Goal: Task Accomplishment & Management: Manage account settings

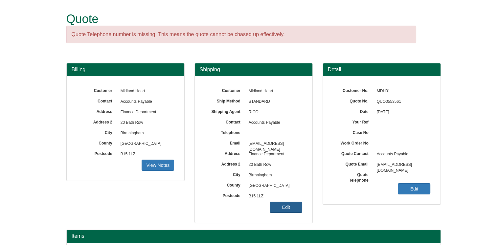
click at [290, 206] on link "Edit" at bounding box center [286, 207] width 33 height 11
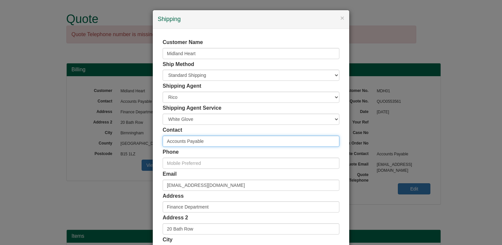
drag, startPoint x: 203, startPoint y: 139, endPoint x: 144, endPoint y: 149, distance: 59.7
click at [144, 149] on div "× Shipping Customer Name Midland Heart Ship Method Free of Charge £5 Flat Rate …" at bounding box center [251, 122] width 502 height 245
type input "[PERSON_NAME]"
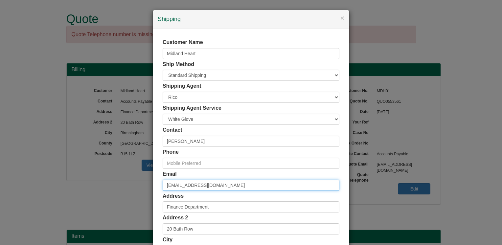
drag, startPoint x: 261, startPoint y: 183, endPoint x: 138, endPoint y: 185, distance: 123.3
click at [138, 186] on div "× Shipping Customer Name Midland Heart Ship Method Free of Charge £5 Flat Rate …" at bounding box center [251, 122] width 502 height 245
type input "[PERSON_NAME][EMAIL_ADDRESS][PERSON_NAME][DOMAIN_NAME]"
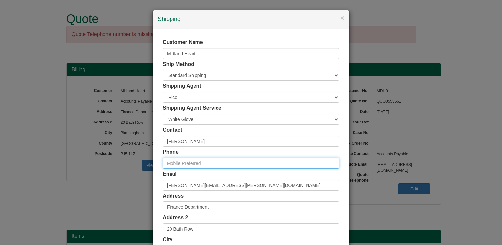
type input "01216229030"
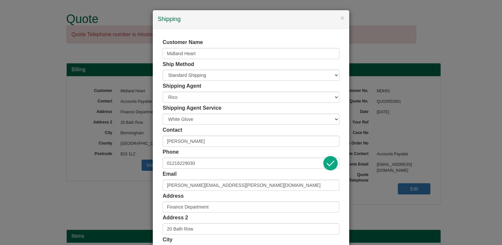
click at [155, 142] on div "Customer Name Midland Heart Ship Method Free of Charge £5 Flat Rate £7.50 Flat …" at bounding box center [251, 181] width 197 height 304
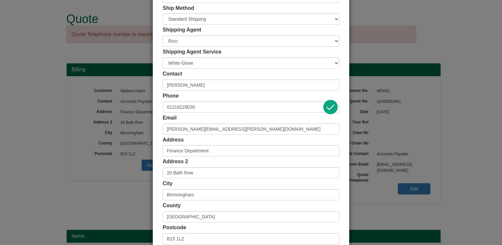
scroll to position [66, 0]
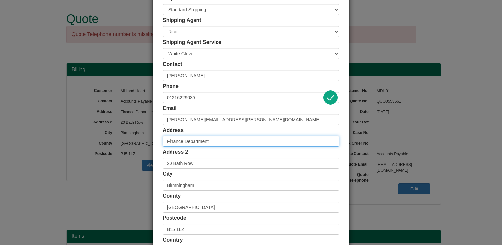
drag, startPoint x: 213, startPoint y: 141, endPoint x: 160, endPoint y: 143, distance: 52.6
click at [163, 143] on input "Finance Department" at bounding box center [251, 141] width 177 height 11
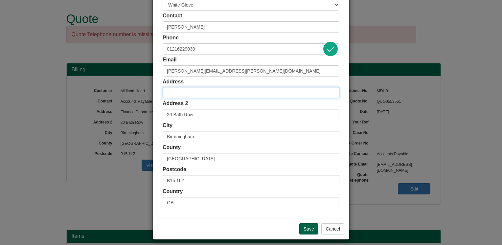
scroll to position [118, 0]
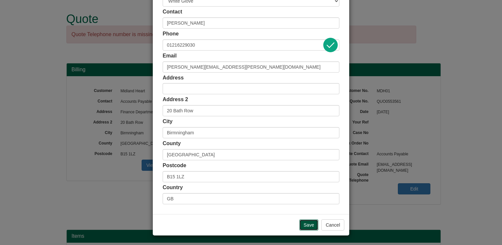
click at [304, 228] on input "Save" at bounding box center [308, 225] width 19 height 11
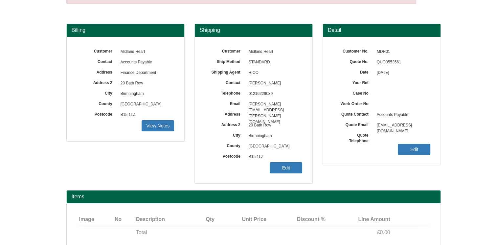
scroll to position [74, 0]
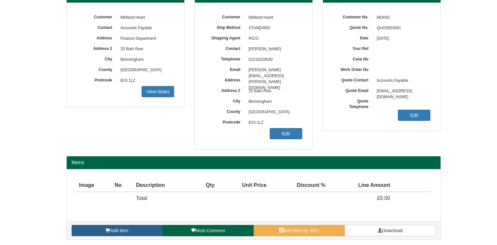
click at [136, 227] on link "Add item" at bounding box center [117, 230] width 91 height 11
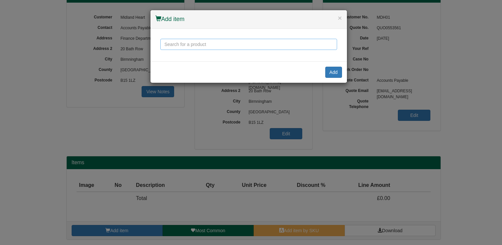
click at [218, 45] on input "text" at bounding box center [248, 44] width 177 height 11
click at [199, 41] on input "positiv double" at bounding box center [248, 44] width 177 height 11
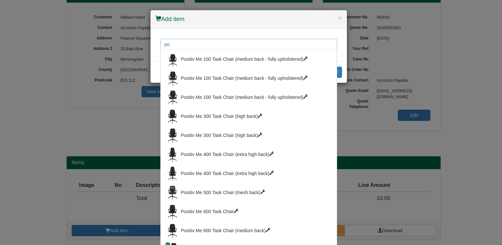
type input "p"
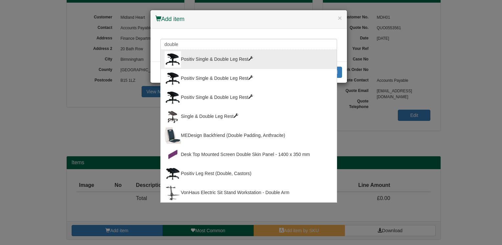
click at [251, 60] on span at bounding box center [251, 58] width 5 height 5
type input "Positiv Single & Double Leg Rest"
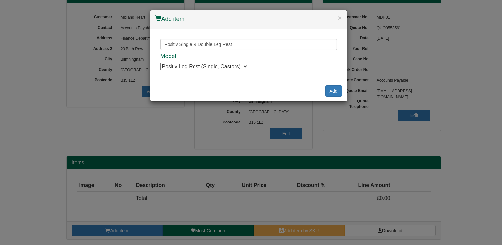
click at [244, 67] on select "Positiv Leg Rest (Single, Castors) Positiv Leg Rest (Single, Castors) Positiv L…" at bounding box center [204, 66] width 88 height 7
select select "9789011BLA"
click at [160, 63] on select "Positiv Leg Rest (Single, Castors) Positiv Leg Rest (Single, Castors) Positiv L…" at bounding box center [204, 66] width 88 height 7
click at [330, 91] on button "Add" at bounding box center [333, 90] width 17 height 11
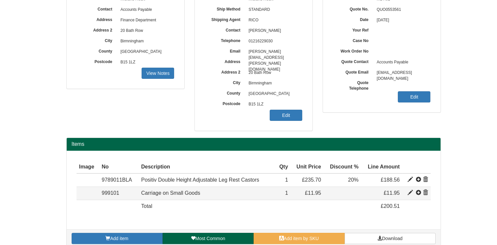
scroll to position [100, 0]
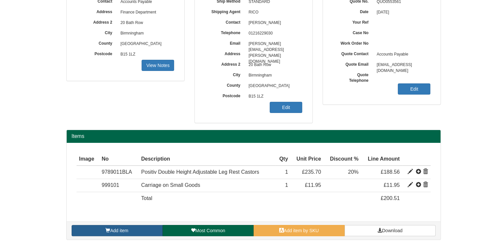
click at [140, 230] on link "Add item" at bounding box center [117, 230] width 91 height 11
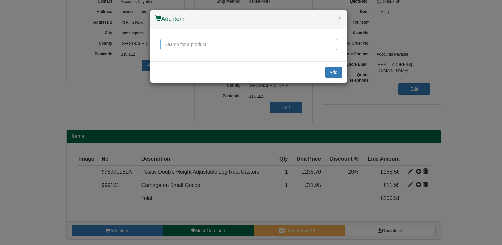
click at [231, 46] on input "text" at bounding box center [248, 44] width 177 height 11
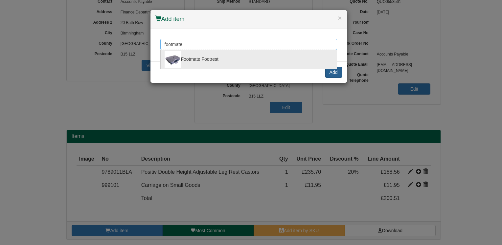
type input "footmate"
click at [327, 74] on button "Add" at bounding box center [333, 72] width 17 height 11
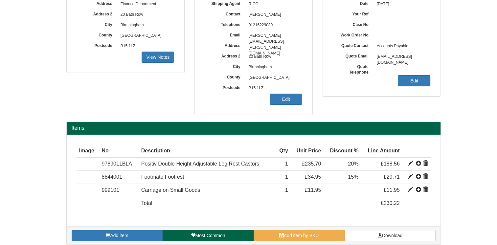
scroll to position [113, 0]
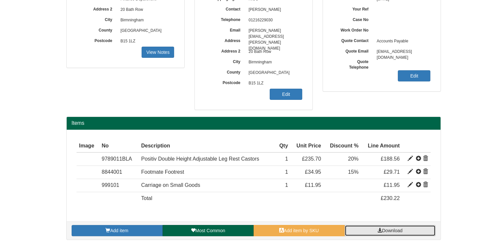
click at [386, 228] on span "Download" at bounding box center [392, 230] width 20 height 5
